Goal: Transaction & Acquisition: Purchase product/service

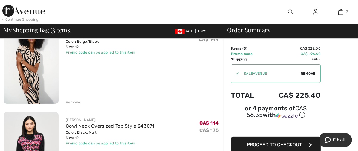
scroll to position [33, 0]
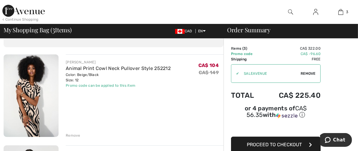
click at [66, 133] on div "Remove" at bounding box center [73, 135] width 15 height 5
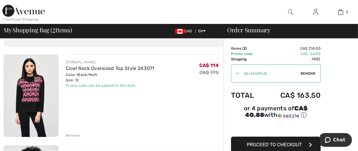
click at [26, 72] on img at bounding box center [31, 95] width 55 height 83
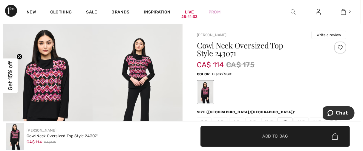
scroll to position [33, 0]
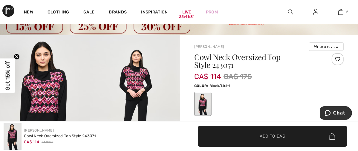
click at [137, 70] on img at bounding box center [135, 102] width 90 height 135
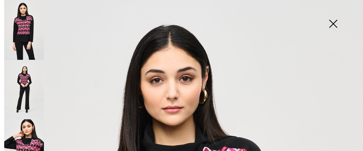
scroll to position [0, 0]
